Goal: Information Seeking & Learning: Understand process/instructions

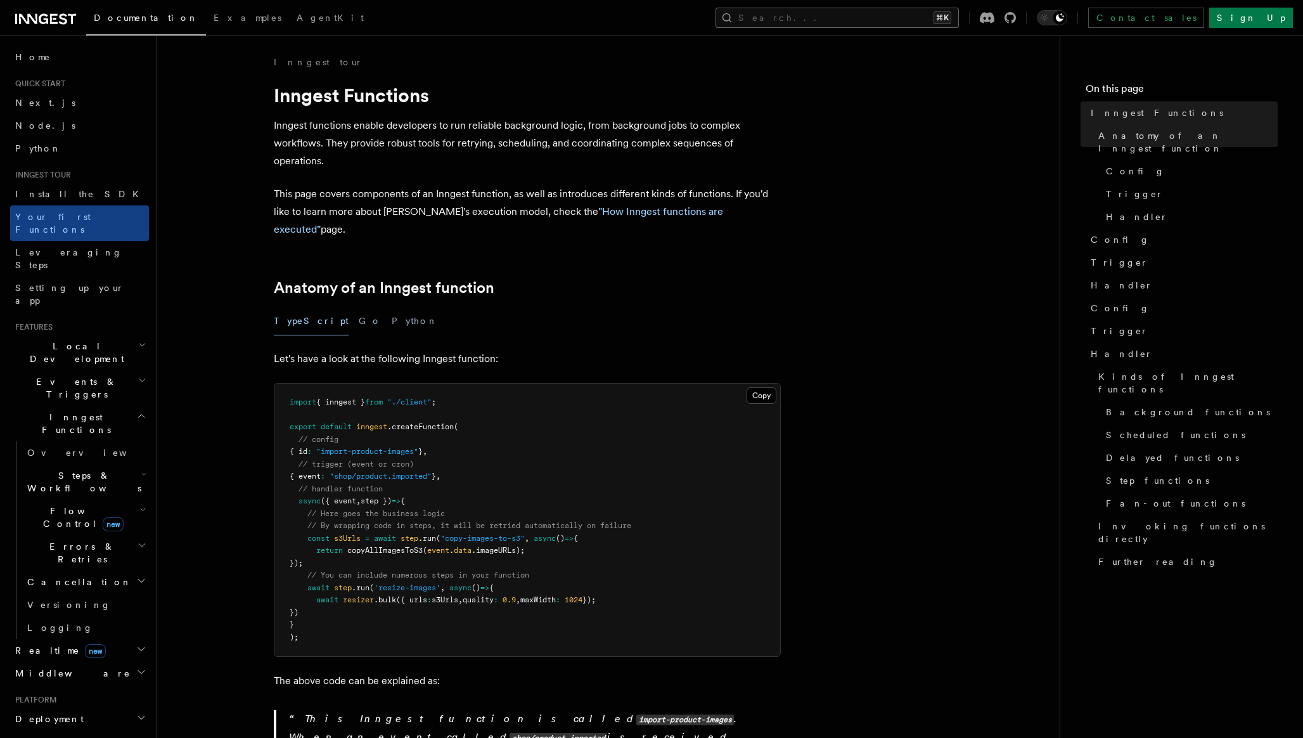
click at [864, 16] on button "Search... ⌘K" at bounding box center [836, 18] width 243 height 20
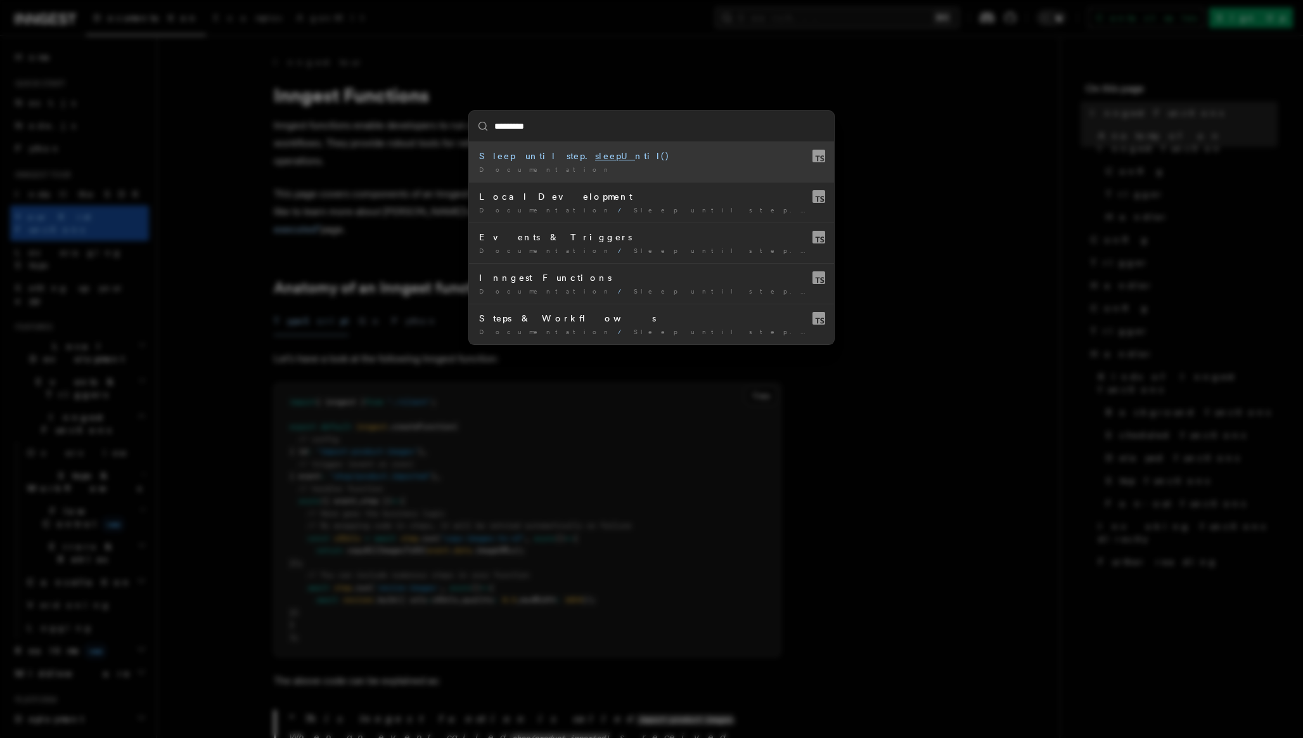
type input "**********"
click at [595, 155] on div "Sleep until step. sleepUntil ()" at bounding box center [651, 156] width 345 height 13
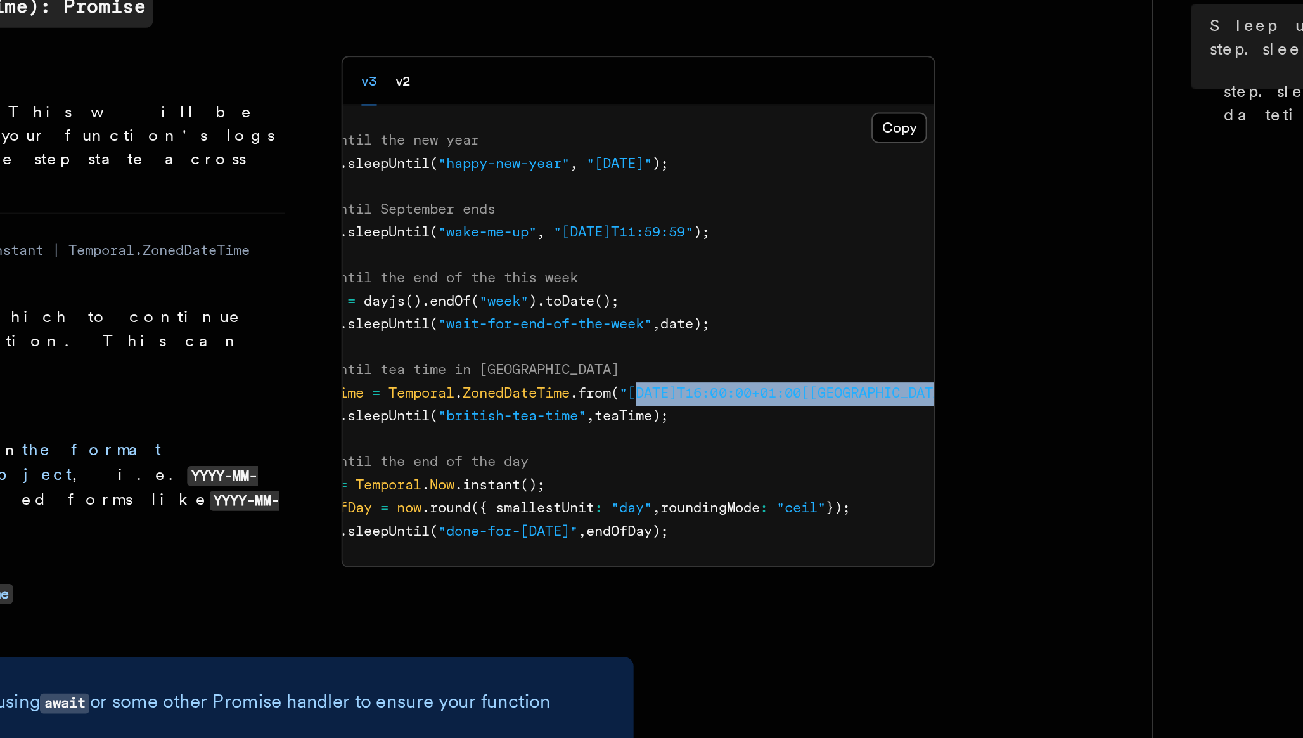
scroll to position [0, 113]
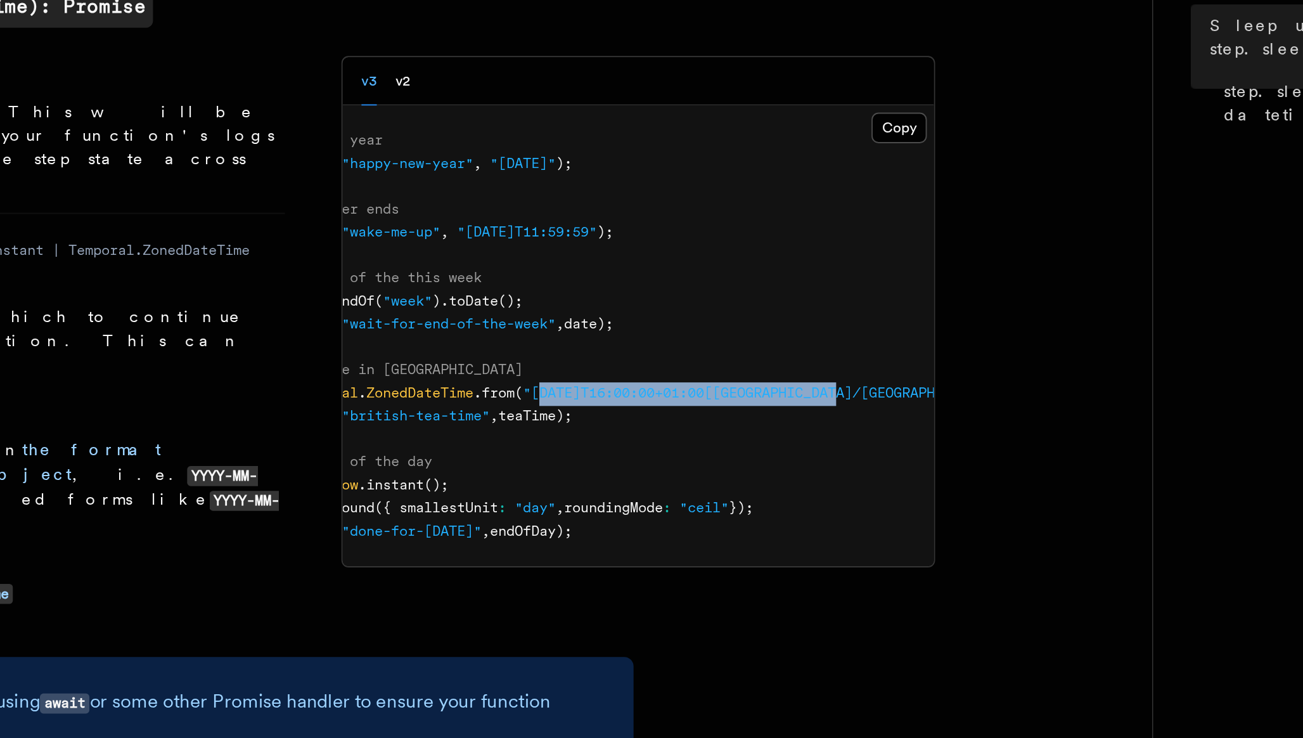
drag, startPoint x: 850, startPoint y: 312, endPoint x: 900, endPoint y: 310, distance: 50.1
click at [900, 310] on span ""[DATE]T16:00:00+01:00[[GEOGRAPHIC_DATA]/[GEOGRAPHIC_DATA]]"" at bounding box center [854, 310] width 266 height 9
click at [819, 344] on pre "// Sleep until the new year await step .sleepUntil ( "happy-new-year" , "[DATE]…" at bounding box center [783, 280] width 318 height 248
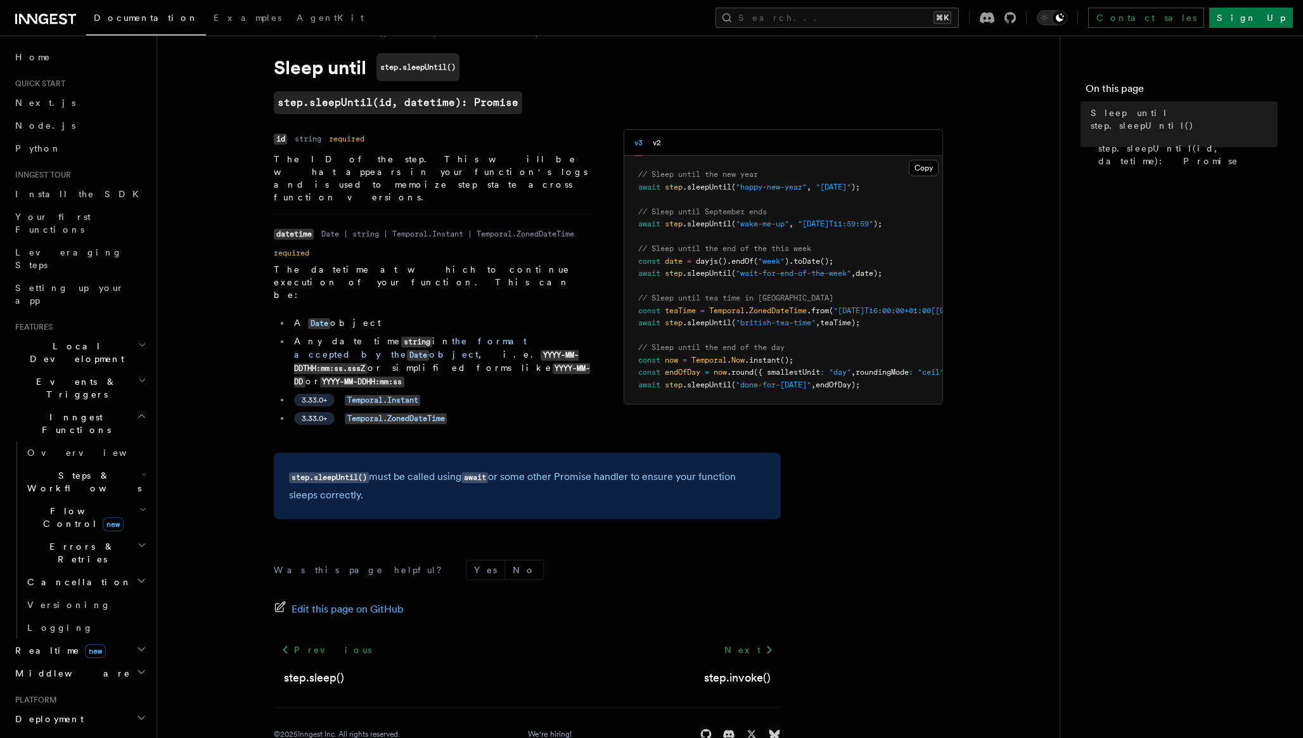
scroll to position [0, 0]
